Goal: Information Seeking & Learning: Learn about a topic

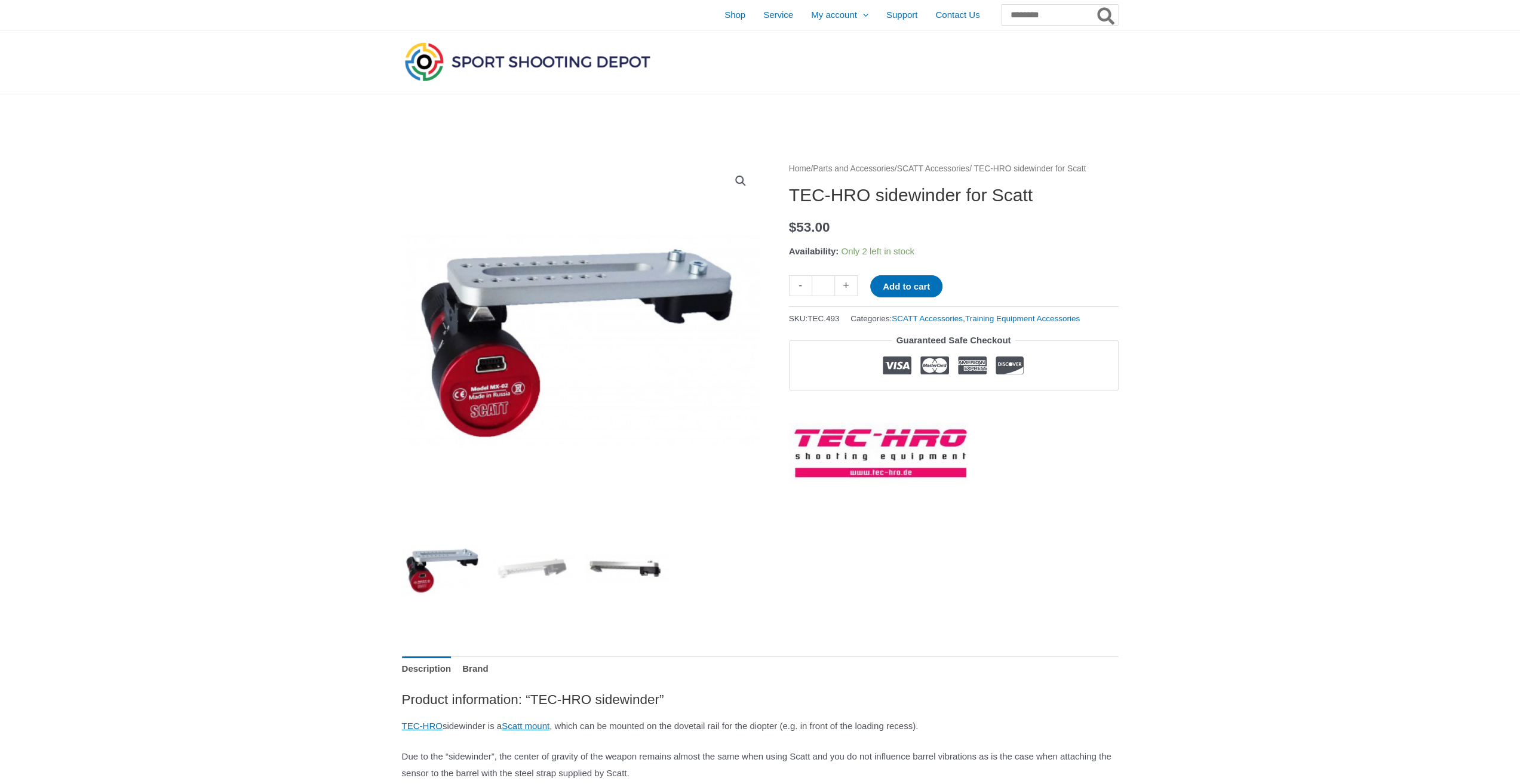
click at [627, 574] on img at bounding box center [627, 570] width 83 height 83
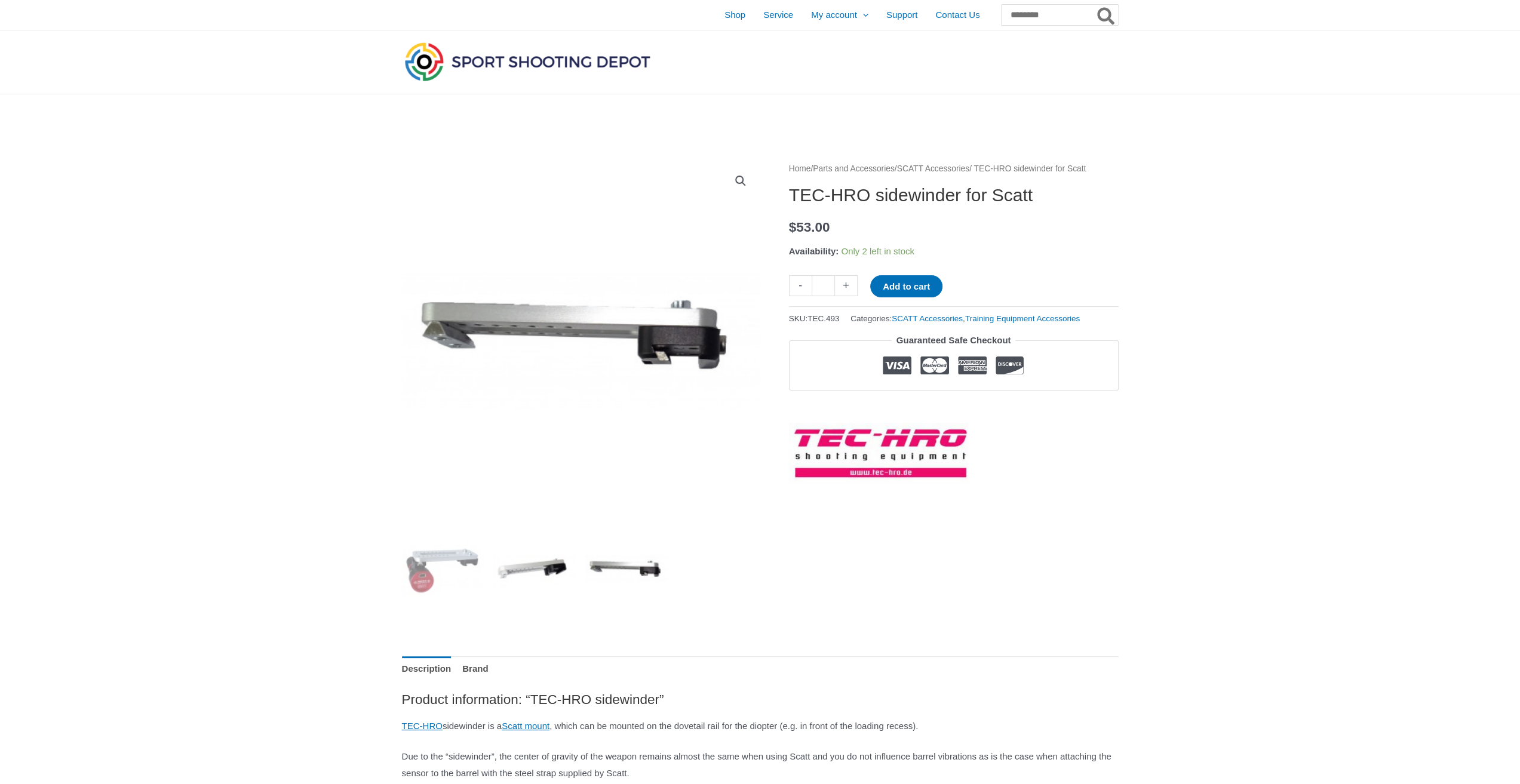
click at [558, 564] on img at bounding box center [535, 570] width 83 height 83
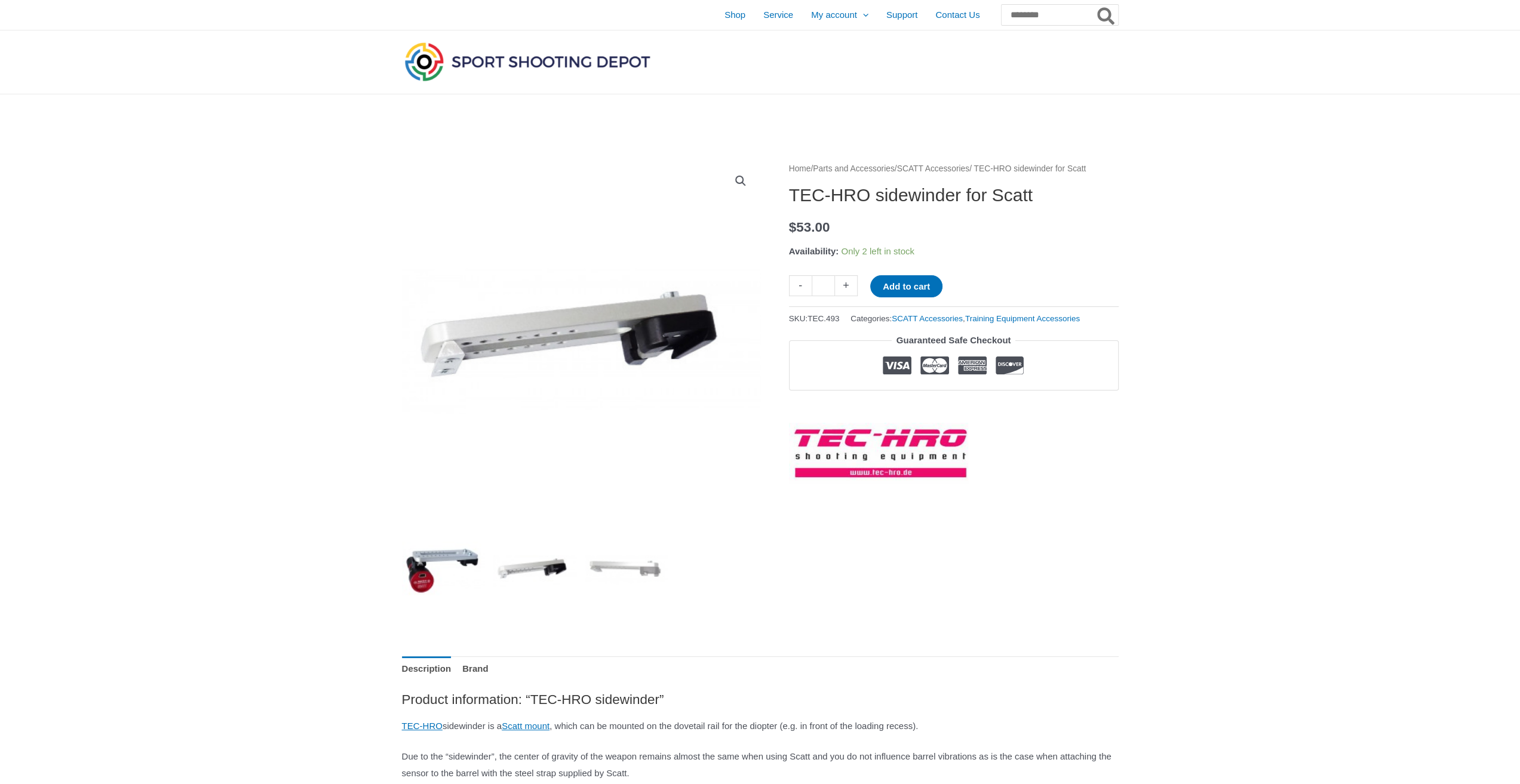
click at [459, 564] on img at bounding box center [443, 570] width 83 height 83
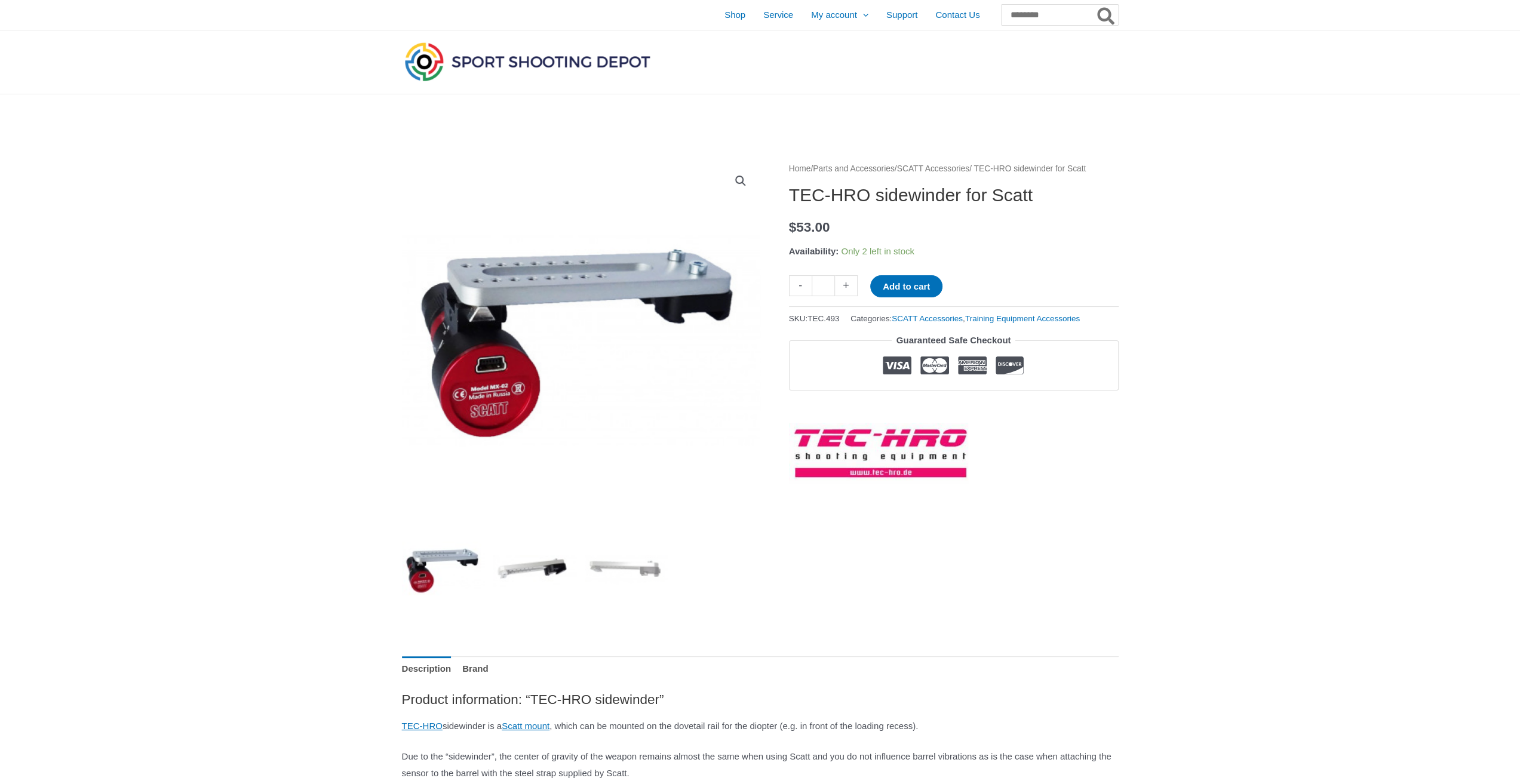
click at [548, 554] on img at bounding box center [535, 570] width 83 height 83
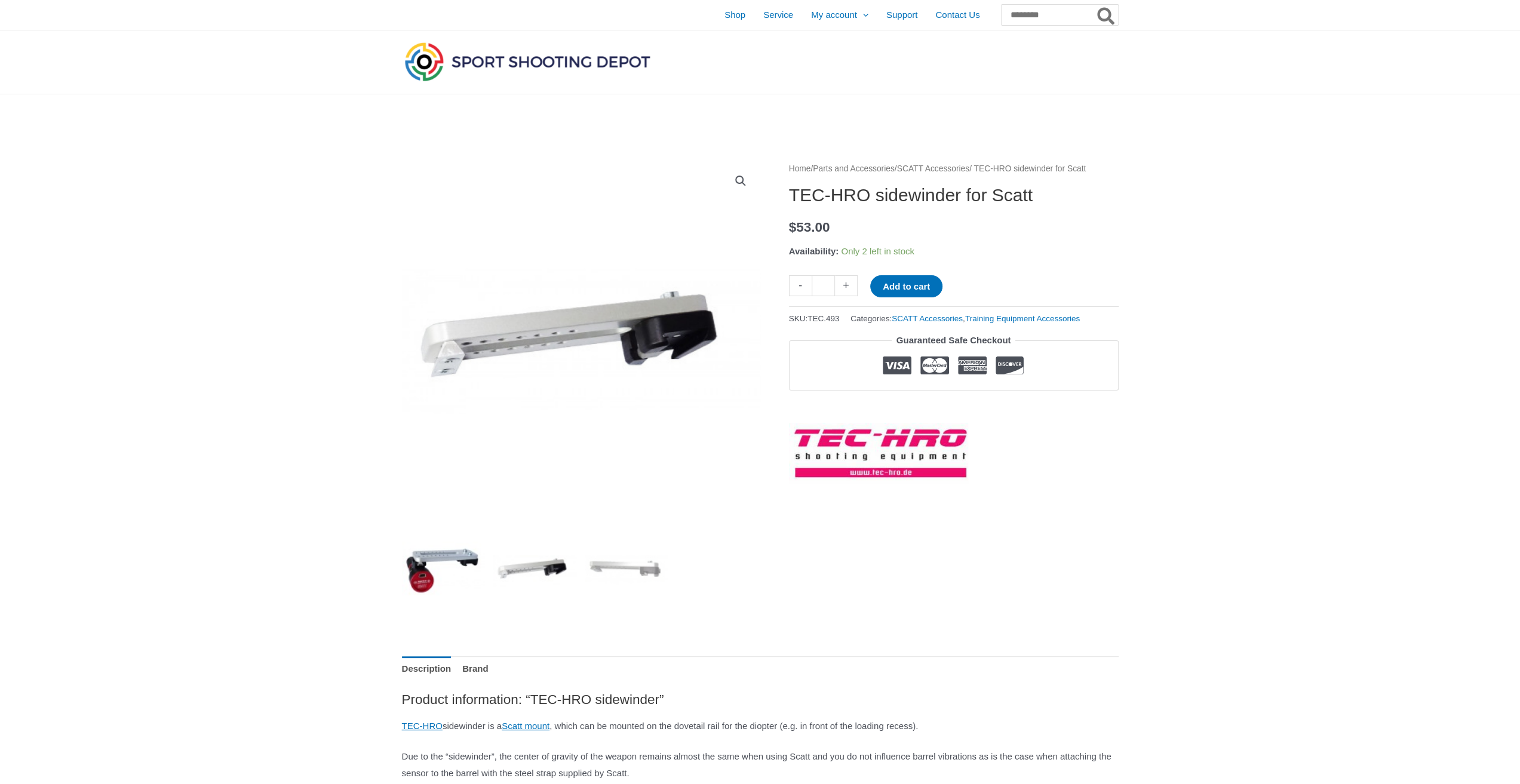
click at [433, 559] on img at bounding box center [443, 570] width 83 height 83
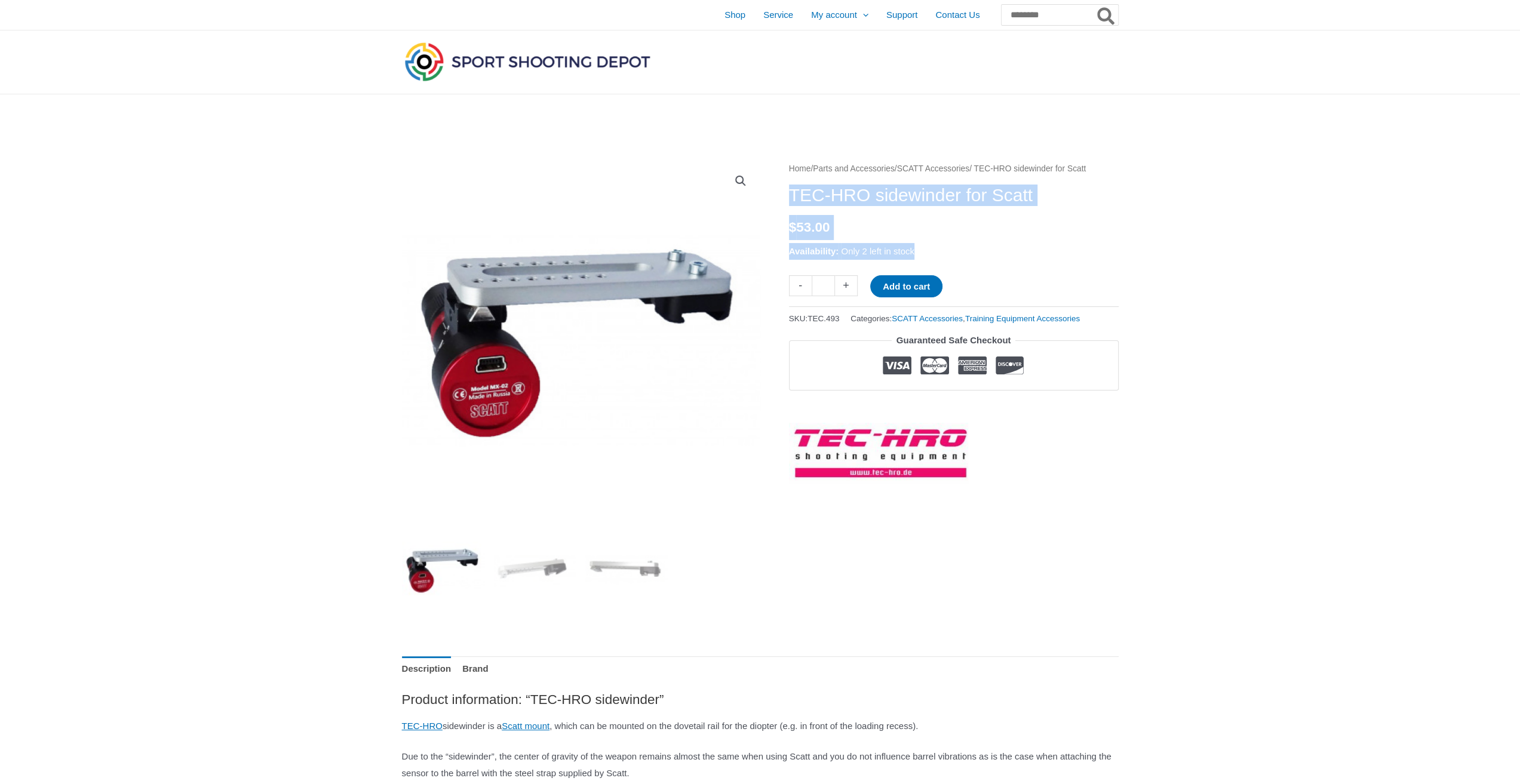
drag, startPoint x: 790, startPoint y: 204, endPoint x: 1058, endPoint y: 260, distance: 273.8
click at [1058, 260] on div "Home / Parts and Accessories / SCATT Accessories / TEC-HRO sidewinder for Scatt…" at bounding box center [954, 322] width 330 height 322
drag, startPoint x: 1285, startPoint y: 247, endPoint x: 1222, endPoint y: 173, distance: 97.2
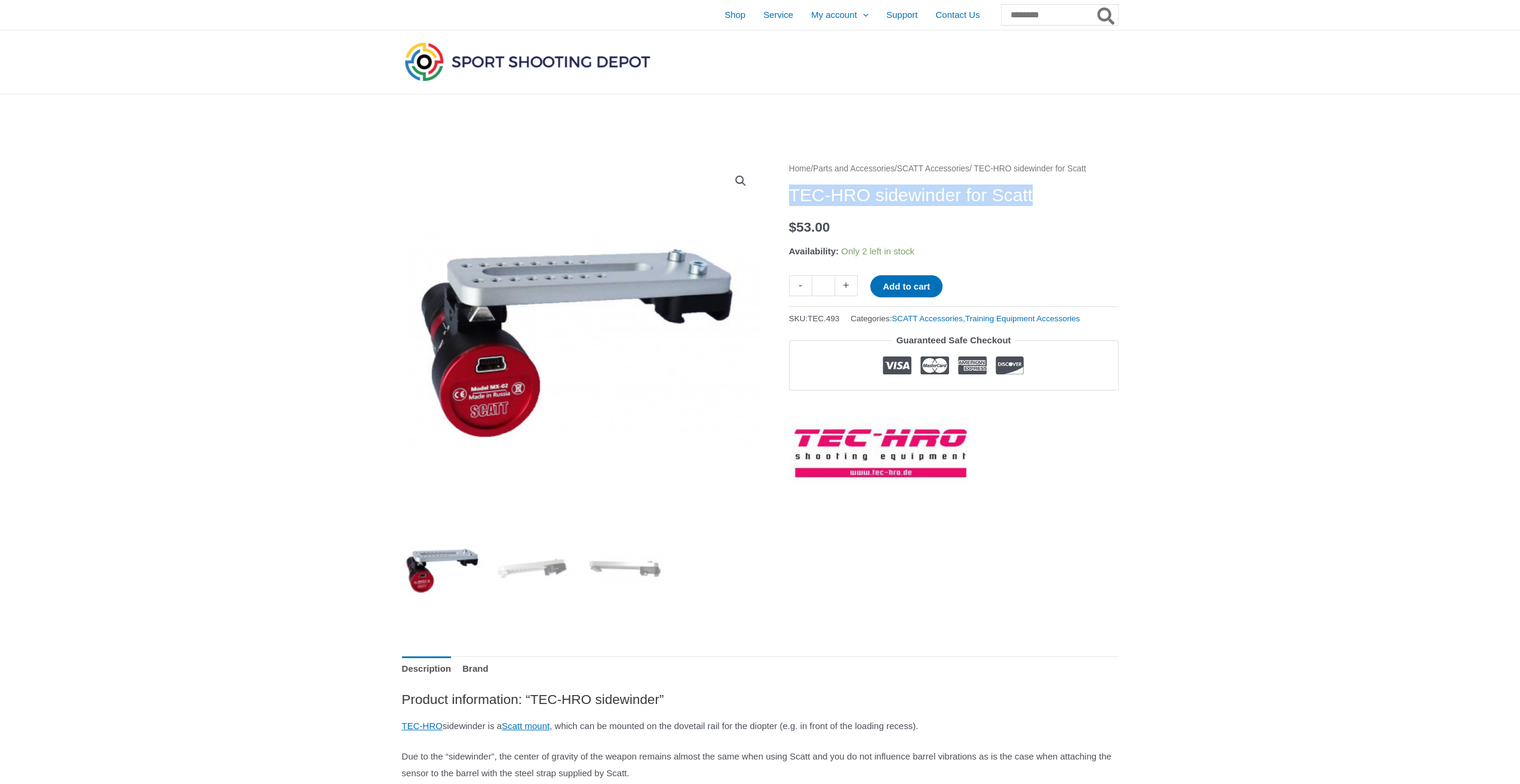
drag, startPoint x: 792, startPoint y: 211, endPoint x: 1077, endPoint y: 200, distance: 285.2
click at [1071, 200] on h1 "TEC-HRO sidewinder for Scatt" at bounding box center [954, 195] width 330 height 22
drag, startPoint x: 824, startPoint y: 208, endPoint x: 1056, endPoint y: 200, distance: 232.1
click at [1063, 198] on div "Home / Parts and Accessories / SCATT Accessories / TEC-HRO sidewinder for Scatt…" at bounding box center [954, 322] width 330 height 322
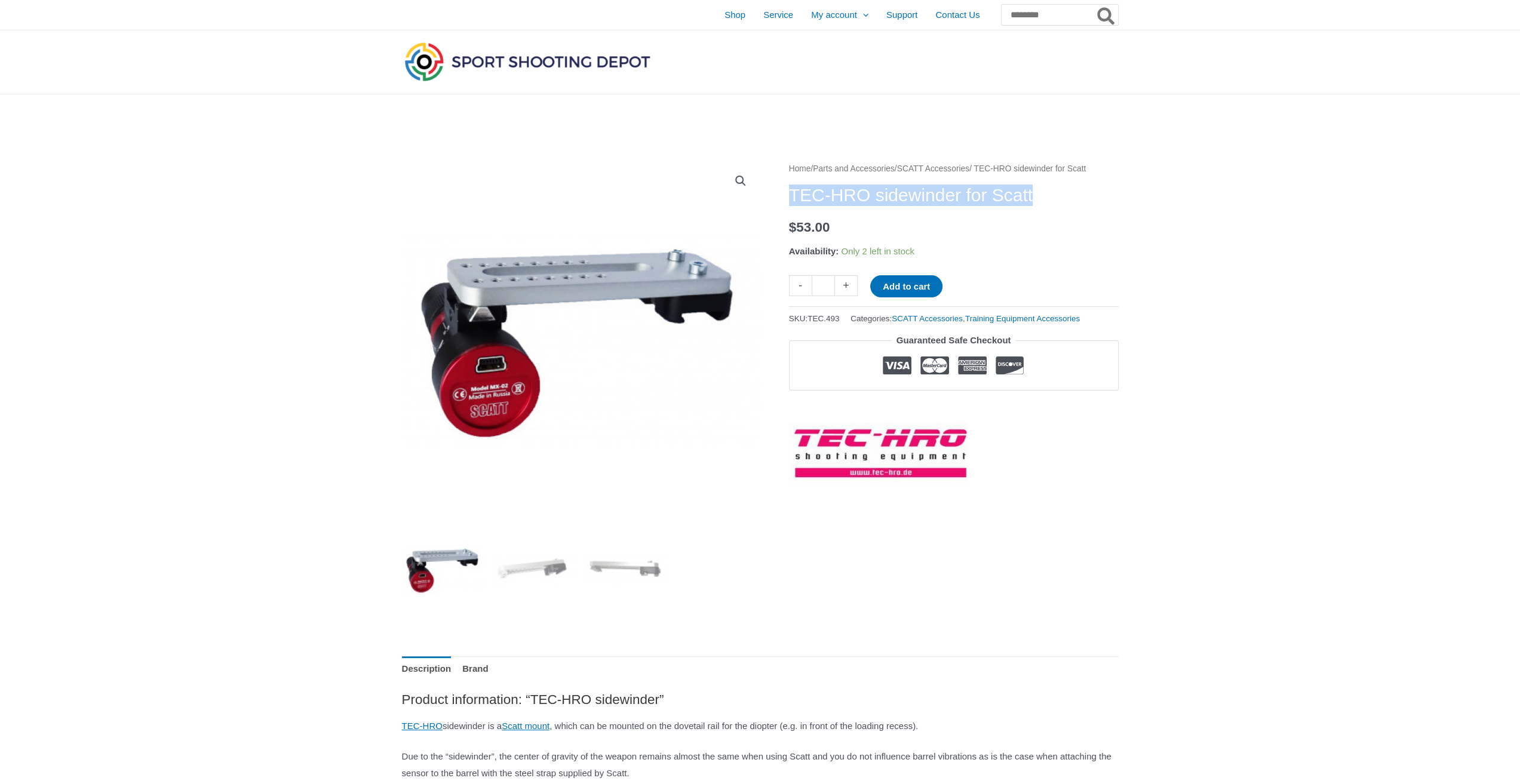
copy h1 "TEC-HRO sidewinder for Scatt"
click at [705, 308] on img at bounding box center [581, 340] width 358 height 358
